Goal: Information Seeking & Learning: Learn about a topic

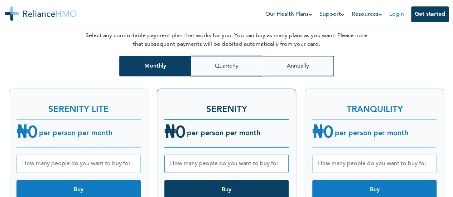
click at [394, 12] on link "Login" at bounding box center [396, 14] width 15 height 6
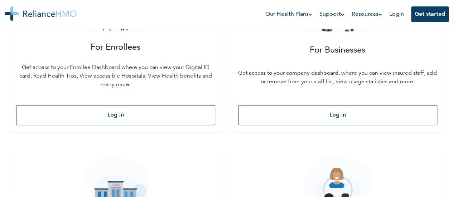
scroll to position [200, 0]
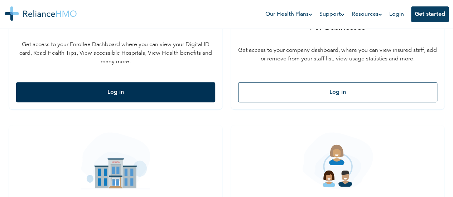
click at [69, 85] on button "Log in" at bounding box center [115, 92] width 199 height 20
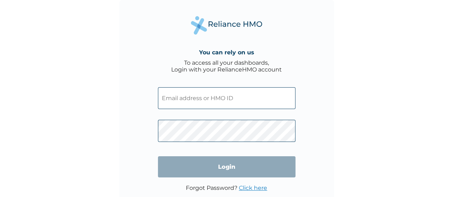
click at [177, 97] on input "text" at bounding box center [226, 98] width 137 height 22
type input "andrewakingboye@gmail.com"
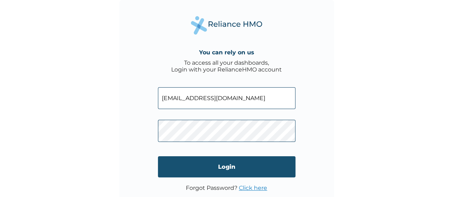
click at [218, 167] on input "Login" at bounding box center [226, 166] width 137 height 21
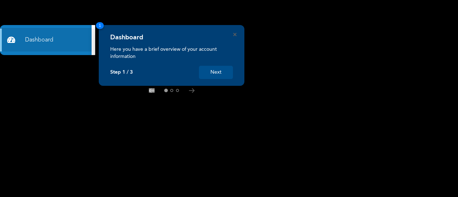
click at [221, 76] on button "Next" at bounding box center [216, 72] width 34 height 13
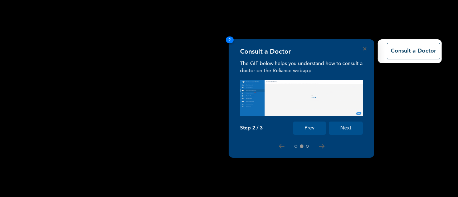
click at [349, 129] on button "Next" at bounding box center [346, 128] width 34 height 13
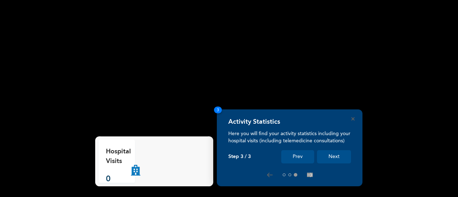
click at [349, 129] on div "Activity Statistics" at bounding box center [289, 124] width 123 height 12
click at [337, 153] on button "Next" at bounding box center [334, 156] width 34 height 13
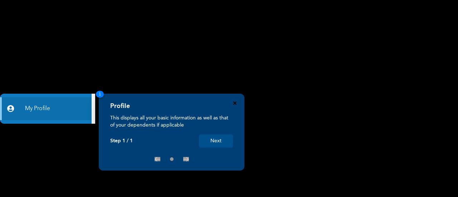
click at [236, 102] on icon "Close" at bounding box center [234, 103] width 3 height 3
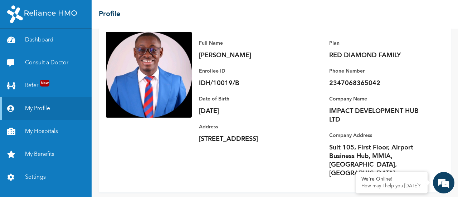
scroll to position [49, 0]
click at [47, 156] on link "My Benefits" at bounding box center [46, 154] width 92 height 23
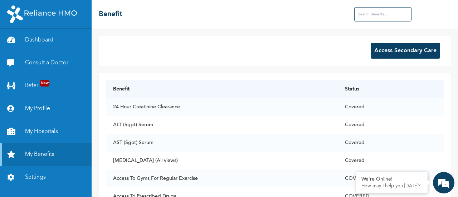
click at [405, 50] on button "Access Secondary Care" at bounding box center [405, 51] width 69 height 16
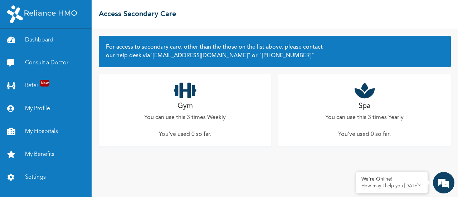
click at [362, 91] on icon at bounding box center [365, 91] width 20 height 18
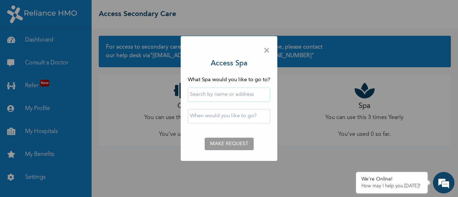
click at [228, 97] on input "text" at bounding box center [229, 95] width 82 height 14
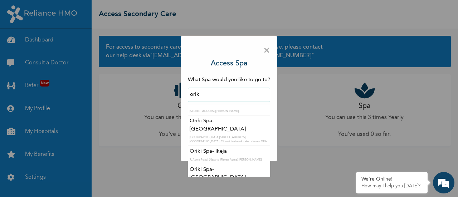
scroll to position [96, 0]
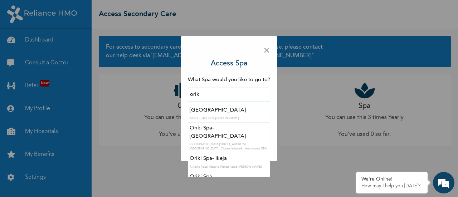
type input "Oriki Spa- Ikeja"
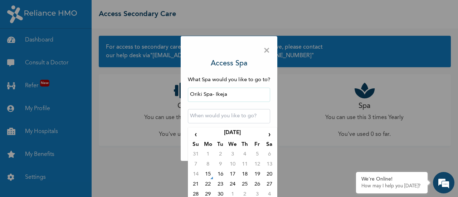
click at [217, 122] on input "text" at bounding box center [229, 116] width 82 height 14
click at [266, 136] on span "›" at bounding box center [269, 134] width 12 height 11
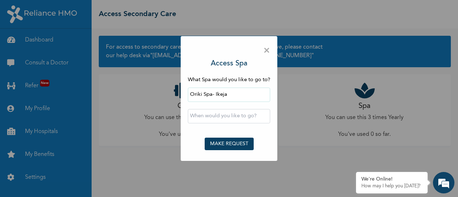
click at [264, 53] on span "×" at bounding box center [266, 50] width 7 height 15
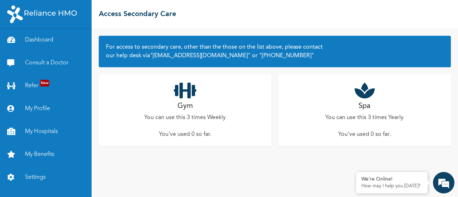
click at [363, 89] on icon at bounding box center [365, 91] width 20 height 18
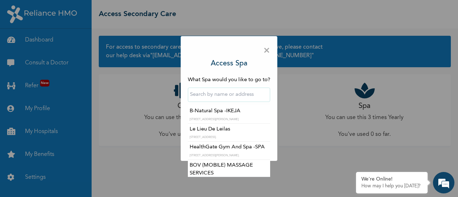
click at [239, 96] on input "text" at bounding box center [229, 95] width 82 height 14
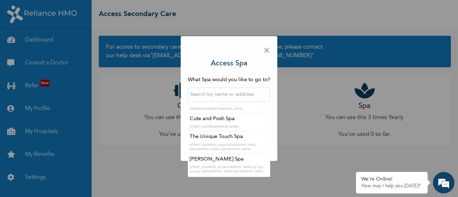
scroll to position [3915, 0]
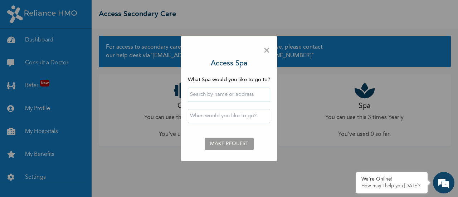
click at [267, 52] on span "×" at bounding box center [266, 50] width 7 height 15
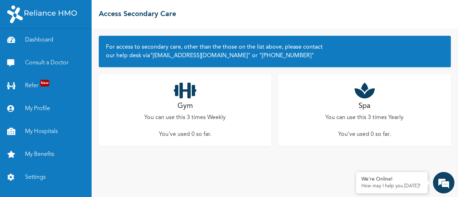
click at [183, 93] on icon at bounding box center [185, 91] width 23 height 18
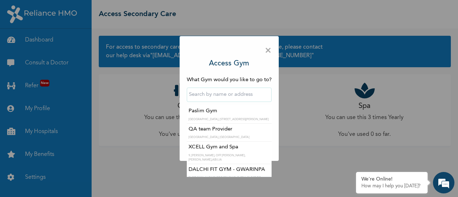
click at [218, 93] on input "text" at bounding box center [229, 95] width 85 height 14
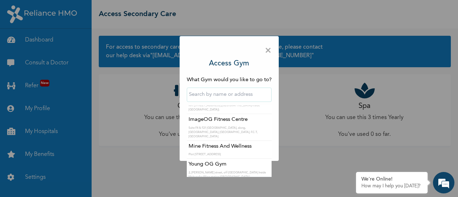
scroll to position [4697, 0]
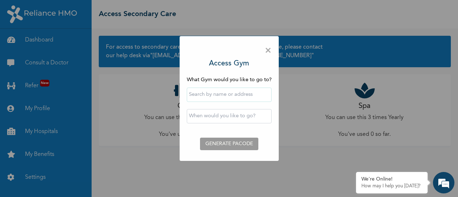
click at [314, 160] on div "× Access Gym What Gym would you like to go to? ‹ [DATE] › Su Mo Tu We Th Fr Sa …" at bounding box center [229, 98] width 458 height 197
click at [268, 49] on span "×" at bounding box center [268, 50] width 7 height 15
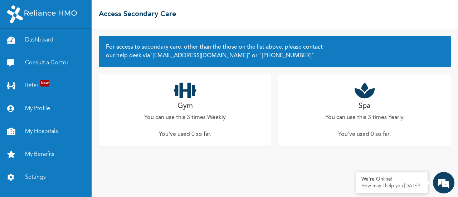
click at [45, 39] on link "Dashboard" at bounding box center [46, 40] width 92 height 23
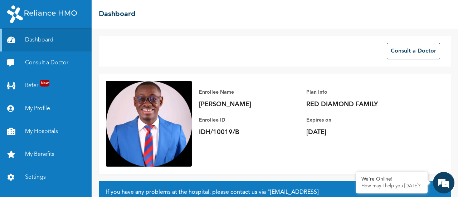
scroll to position [80, 0]
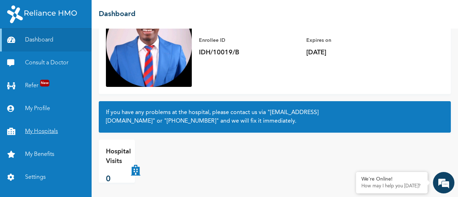
click at [36, 133] on link "My Hospitals" at bounding box center [46, 131] width 92 height 23
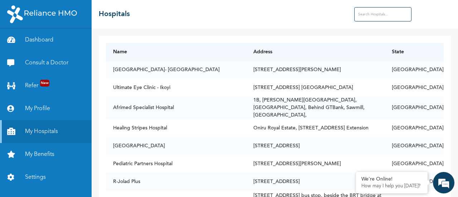
click at [374, 18] on input "text" at bounding box center [382, 14] width 57 height 14
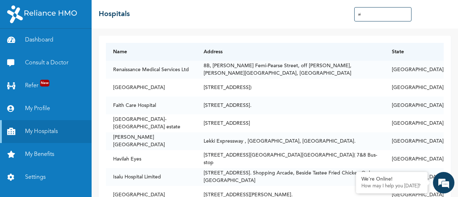
type input "a"
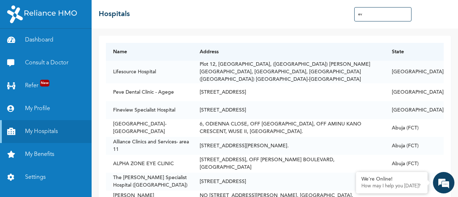
type input "e"
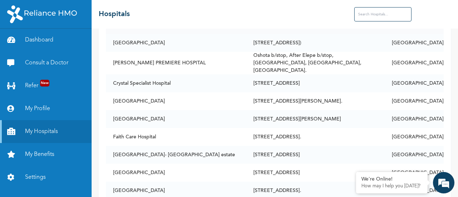
scroll to position [399, 0]
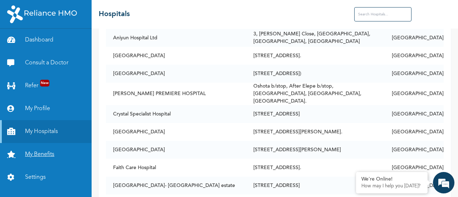
click at [40, 155] on link "My Benefits" at bounding box center [46, 154] width 92 height 23
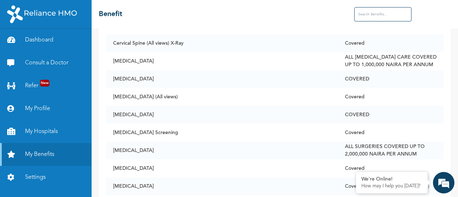
scroll to position [861, 0]
click at [358, 175] on em at bounding box center [356, 172] width 7 height 7
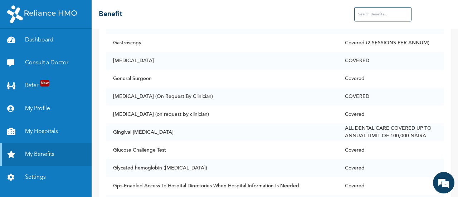
scroll to position [1908, 0]
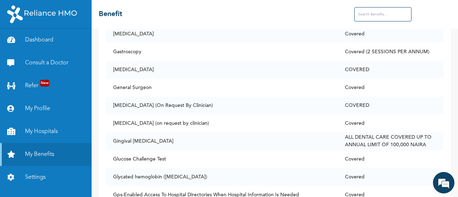
click at [395, 18] on input "text" at bounding box center [382, 14] width 57 height 14
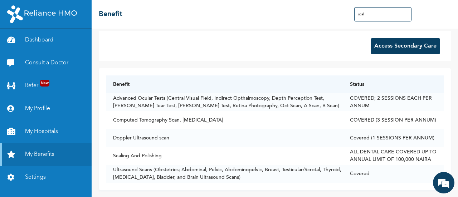
scroll to position [0, 0]
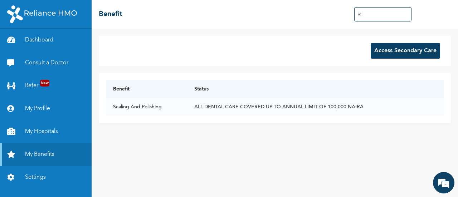
type input "s"
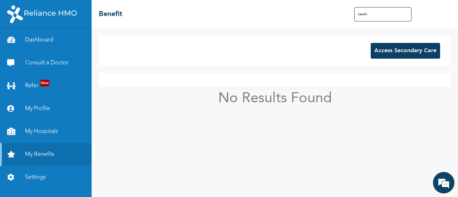
click at [375, 26] on div "☰ Benefit teeth" at bounding box center [275, 14] width 367 height 29
click at [378, 17] on input "teeth" at bounding box center [382, 14] width 57 height 14
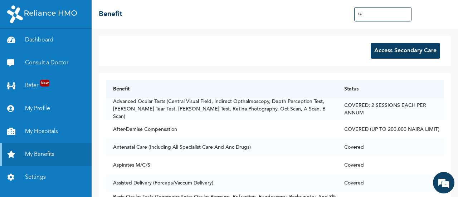
type input "t"
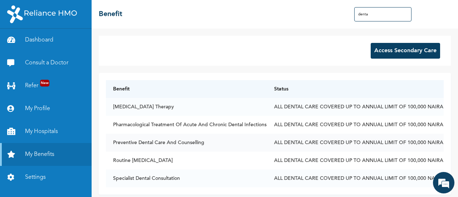
scroll to position [10, 0]
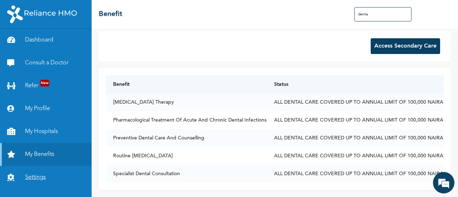
type input "denta"
click at [37, 176] on link "Settings" at bounding box center [46, 177] width 92 height 23
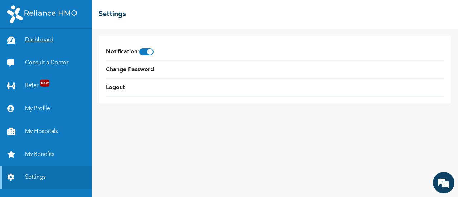
click at [49, 39] on link "Dashboard" at bounding box center [46, 40] width 92 height 23
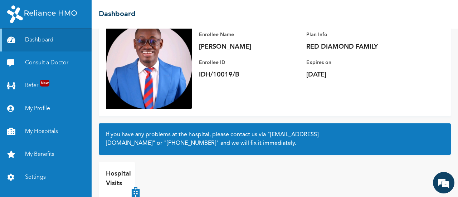
scroll to position [80, 0]
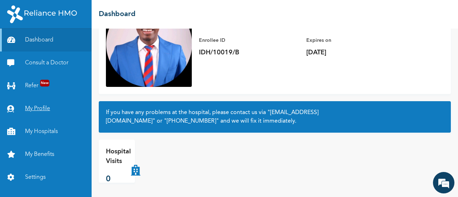
click at [38, 106] on link "My Profile" at bounding box center [46, 108] width 92 height 23
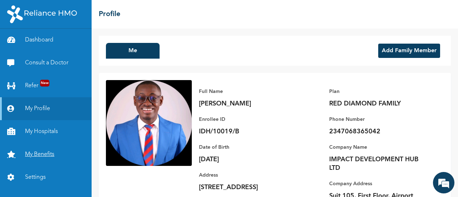
click at [34, 159] on link "My Benefits" at bounding box center [46, 154] width 92 height 23
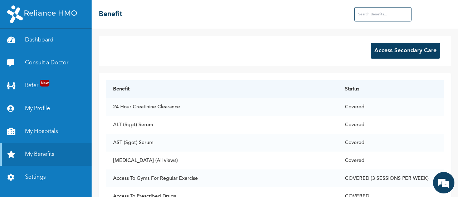
click at [382, 19] on input "text" at bounding box center [382, 14] width 57 height 14
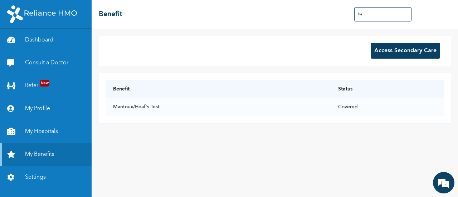
type input "h"
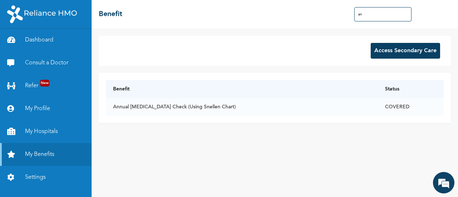
type input "a"
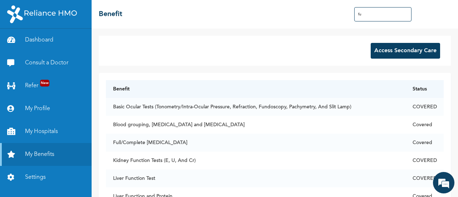
type input "f"
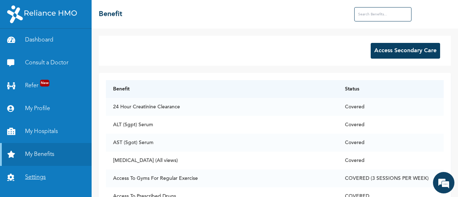
click at [32, 175] on link "Settings" at bounding box center [46, 177] width 92 height 23
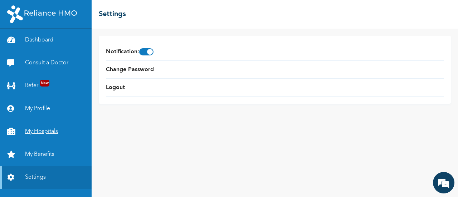
click at [42, 131] on link "My Hospitals" at bounding box center [46, 131] width 92 height 23
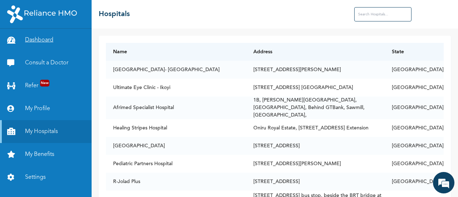
click at [44, 37] on link "Dashboard" at bounding box center [46, 40] width 92 height 23
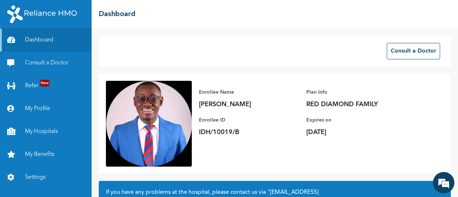
click at [34, 14] on img at bounding box center [42, 14] width 70 height 18
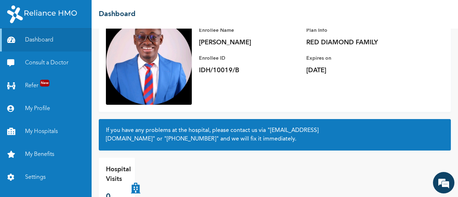
scroll to position [80, 0]
